Goal: Task Accomplishment & Management: Manage account settings

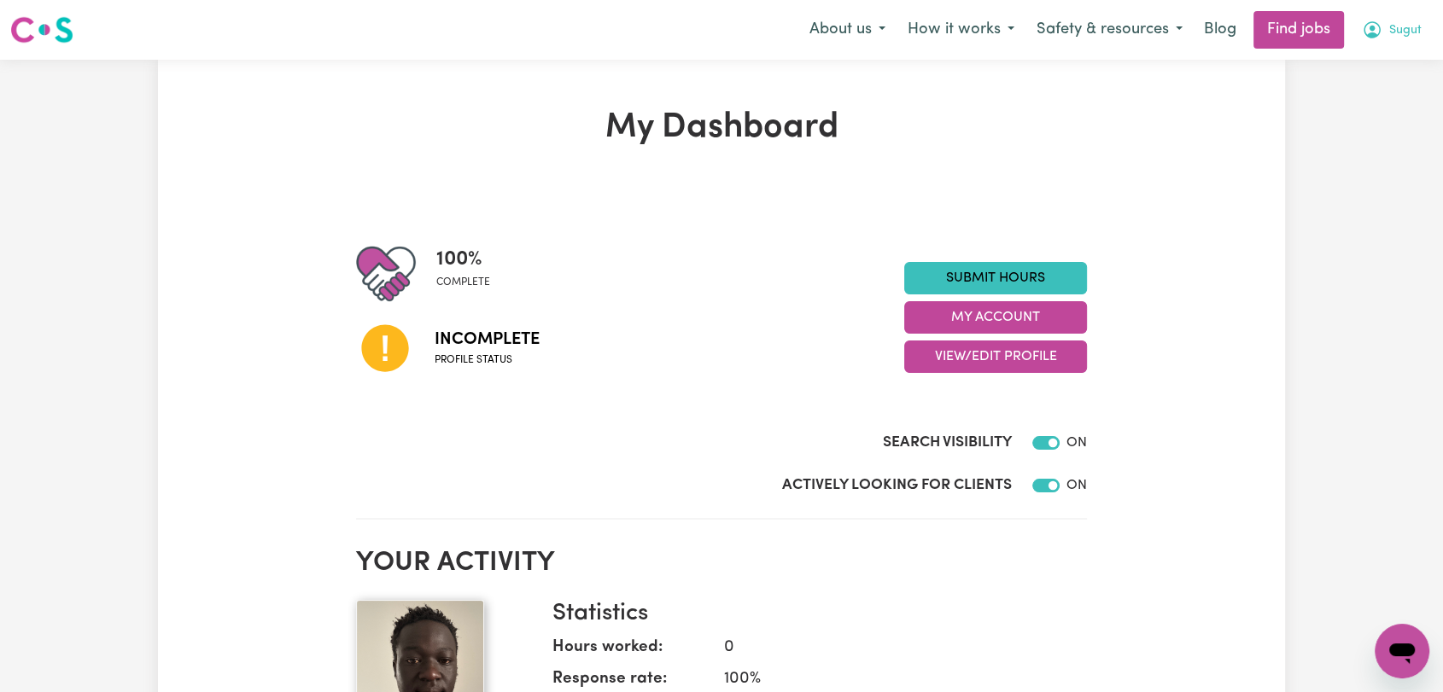
drag, startPoint x: 1401, startPoint y: 28, endPoint x: 1409, endPoint y: 40, distance: 14.2
click at [1403, 29] on span "Sugut" at bounding box center [1405, 30] width 32 height 19
click at [1335, 131] on link "Logout" at bounding box center [1364, 130] width 135 height 32
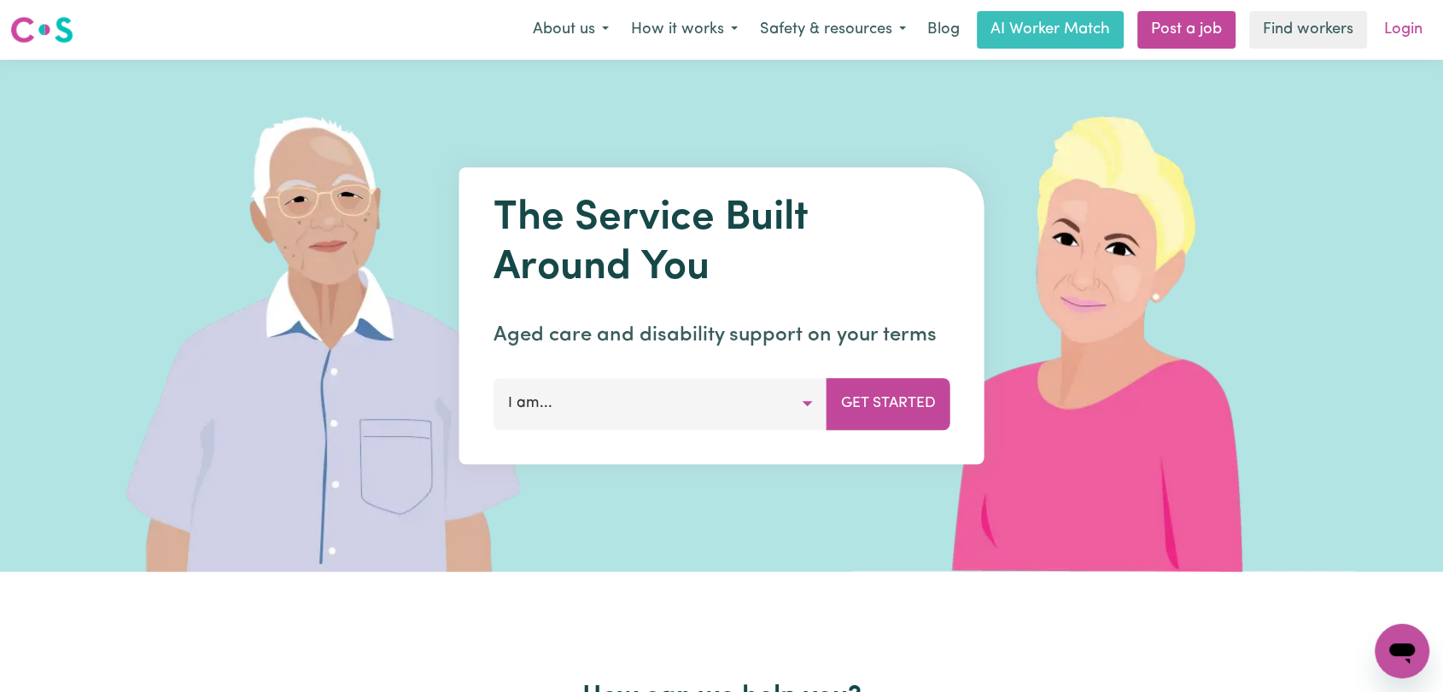
click at [1387, 33] on link "Login" at bounding box center [1403, 30] width 59 height 38
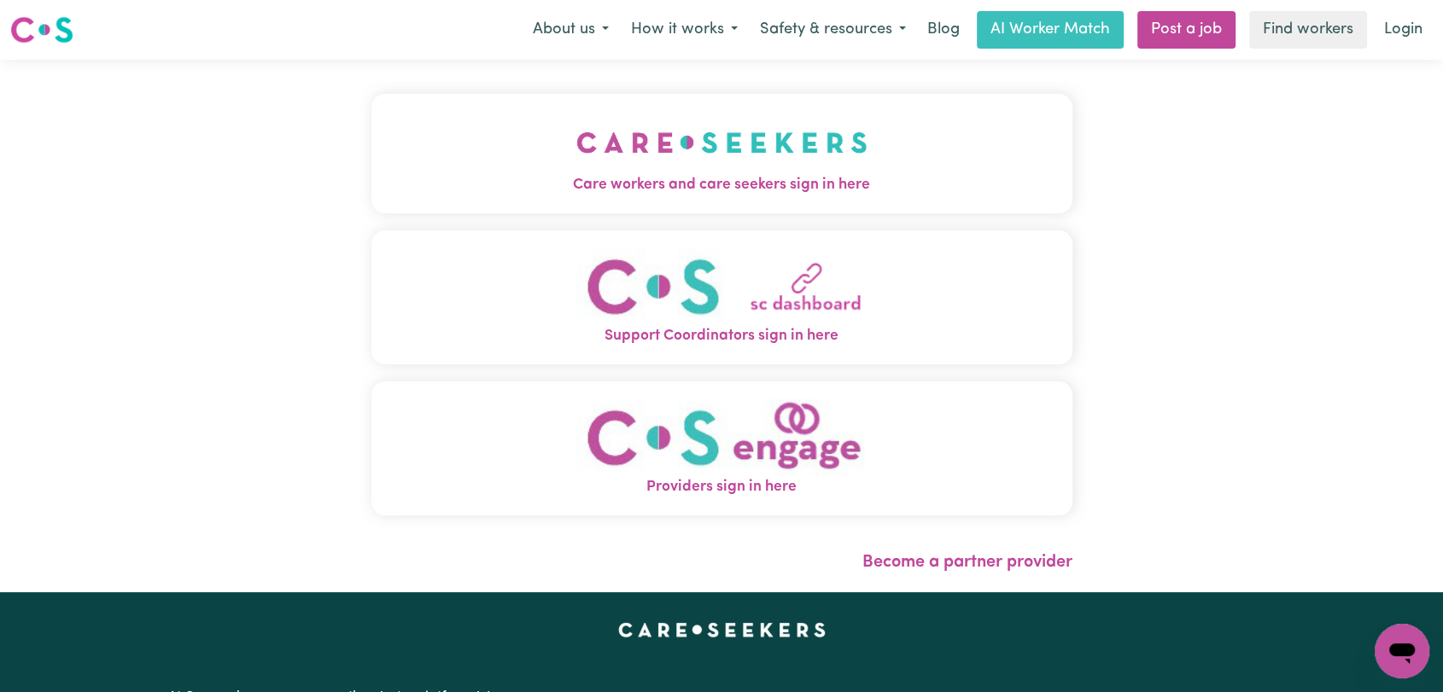
click at [918, 190] on span "Care workers and care seekers sign in here" at bounding box center [721, 185] width 701 height 22
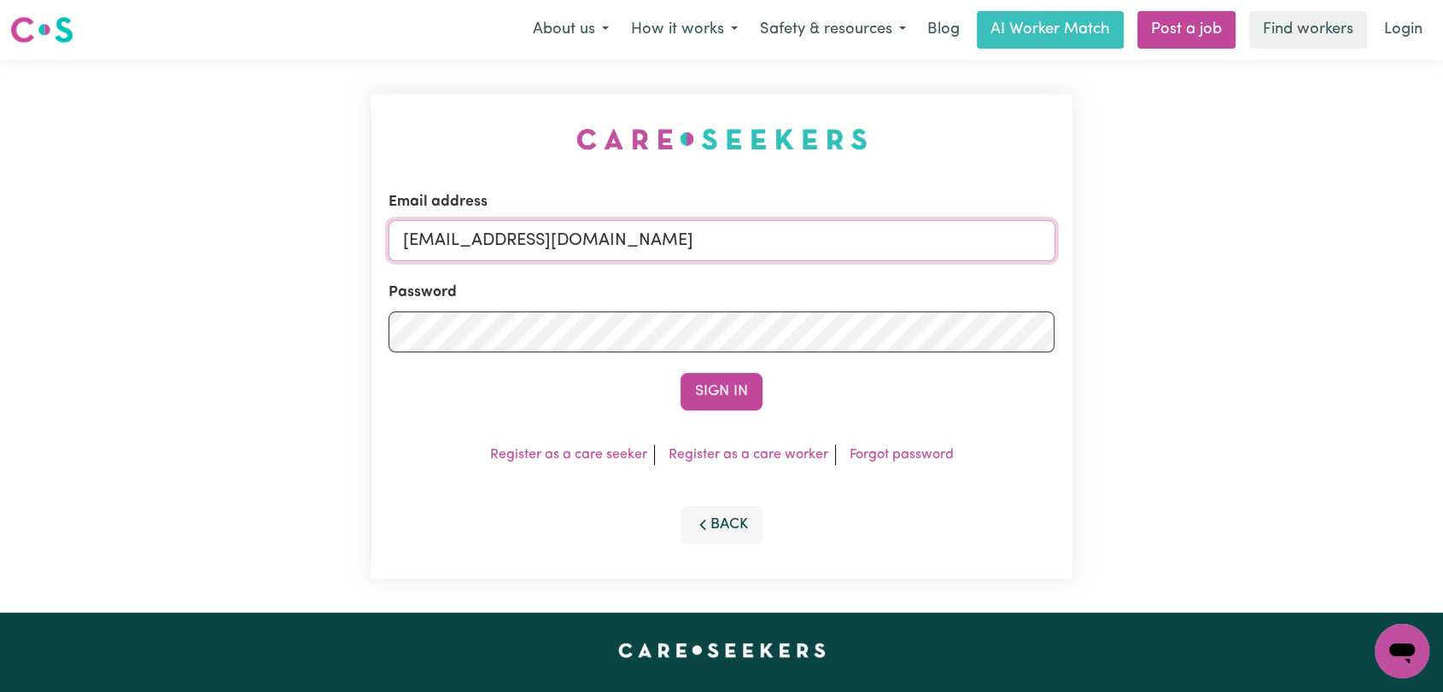
click at [729, 242] on input "onboardingcs@careseekers.com.au" at bounding box center [721, 240] width 667 height 41
drag, startPoint x: 492, startPoint y: 248, endPoint x: 738, endPoint y: 276, distance: 247.5
click at [738, 276] on form "Email address Superuser~jakedworkin@hotmail.com Password Sign In" at bounding box center [721, 300] width 667 height 219
type input "Superuser~alyssa.eseque@gmail.com"
click at [729, 386] on button "Sign In" at bounding box center [722, 392] width 82 height 38
